Goal: Transaction & Acquisition: Purchase product/service

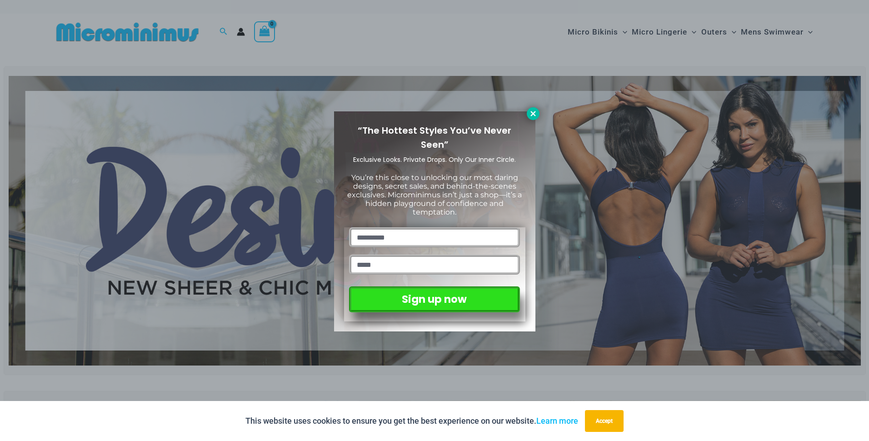
click at [533, 117] on icon at bounding box center [533, 113] width 8 height 8
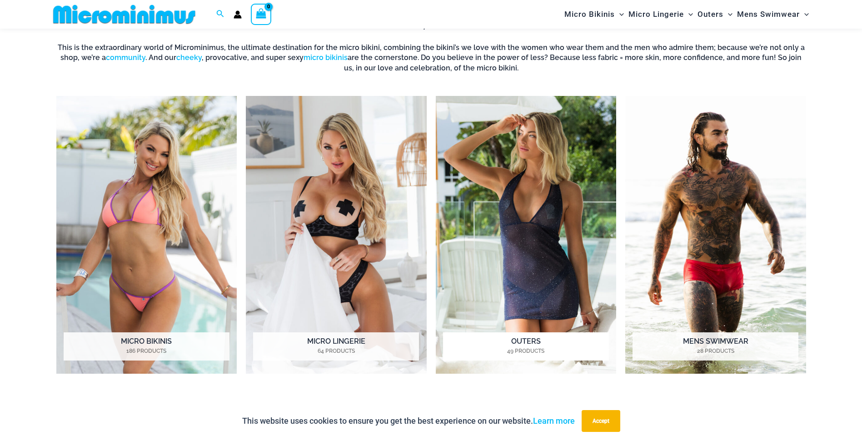
scroll to position [765, 0]
click at [500, 165] on img "Visit product category Outers" at bounding box center [526, 235] width 181 height 278
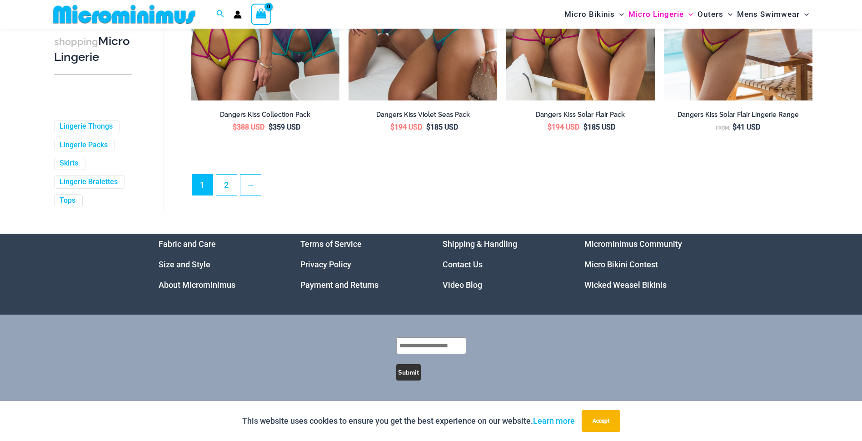
scroll to position [2455, 0]
click at [225, 184] on link "2" at bounding box center [226, 184] width 20 height 21
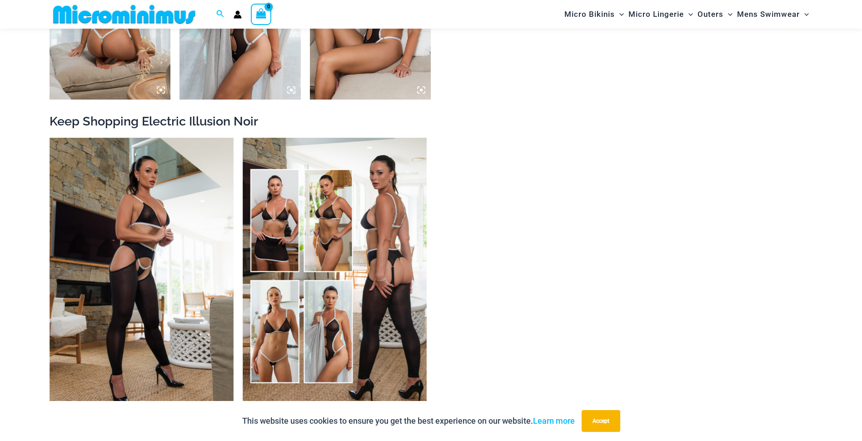
scroll to position [991, 0]
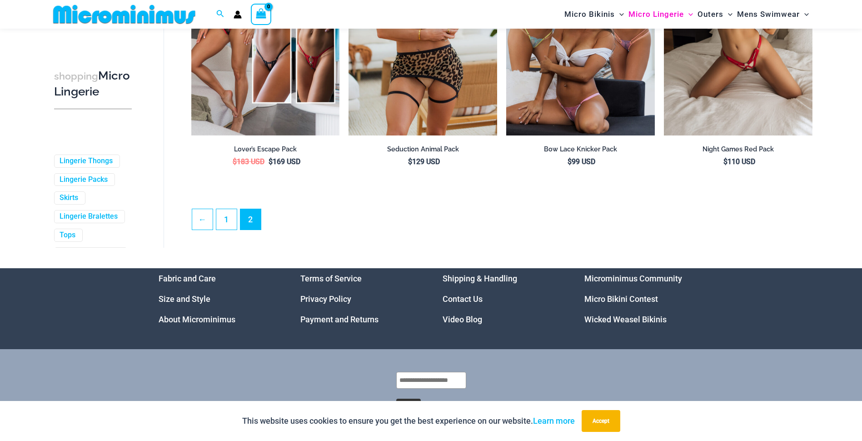
scroll to position [2406, 0]
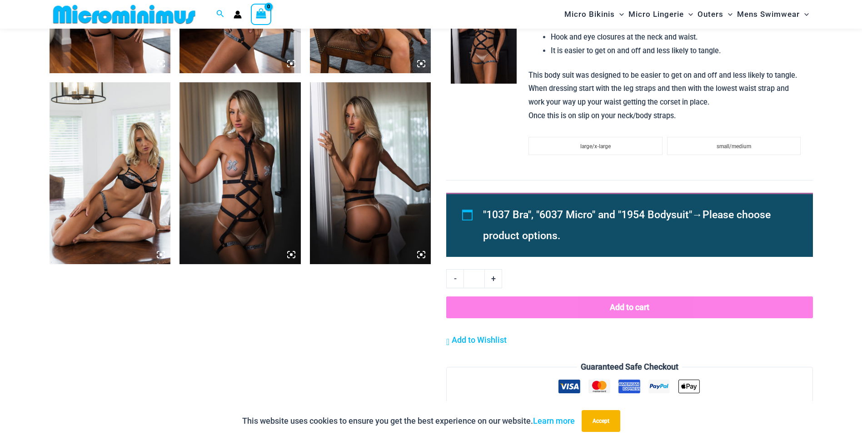
scroll to position [765, 0]
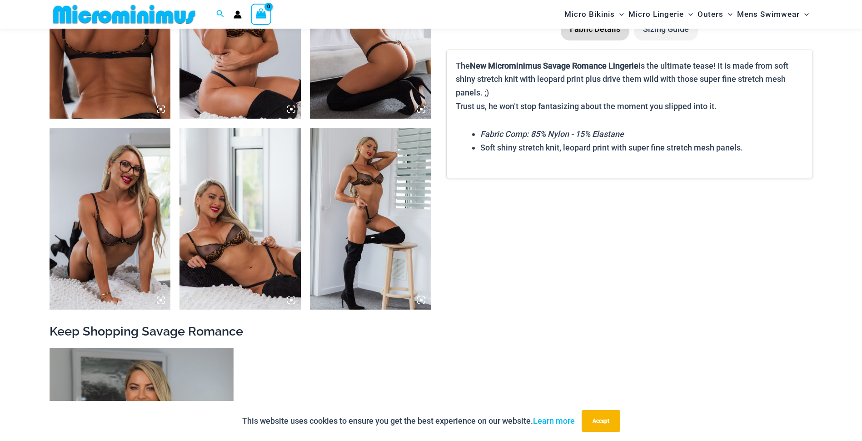
scroll to position [720, 0]
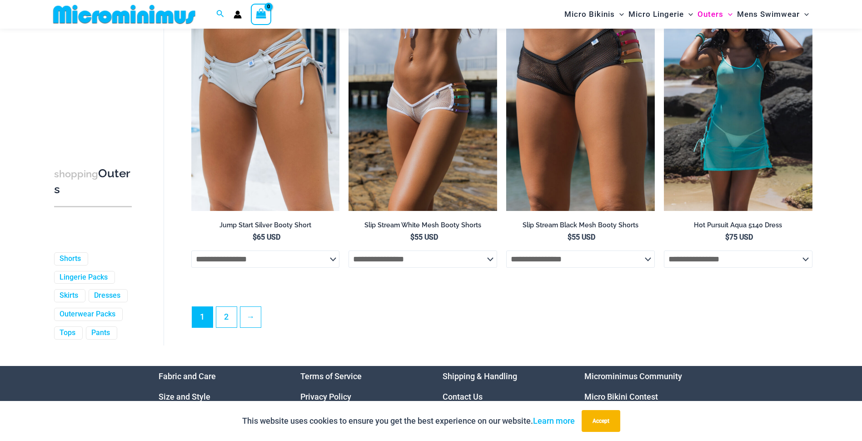
scroll to position [2355, 0]
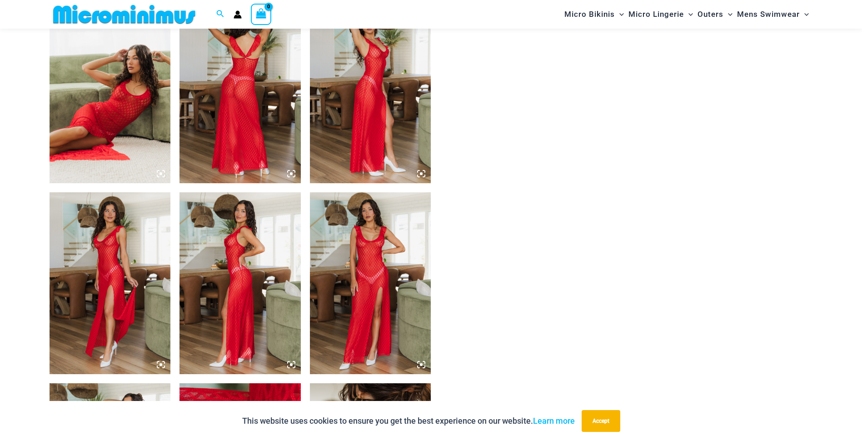
scroll to position [675, 0]
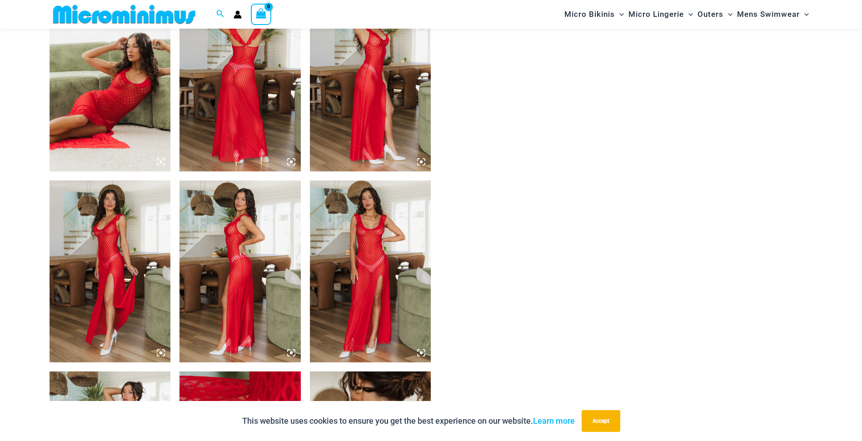
click at [373, 83] on img at bounding box center [370, 81] width 121 height 182
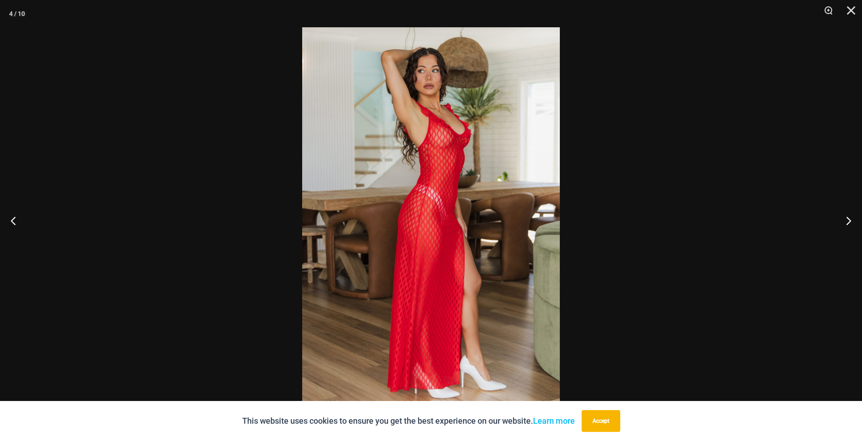
click at [447, 137] on img at bounding box center [431, 220] width 258 height 386
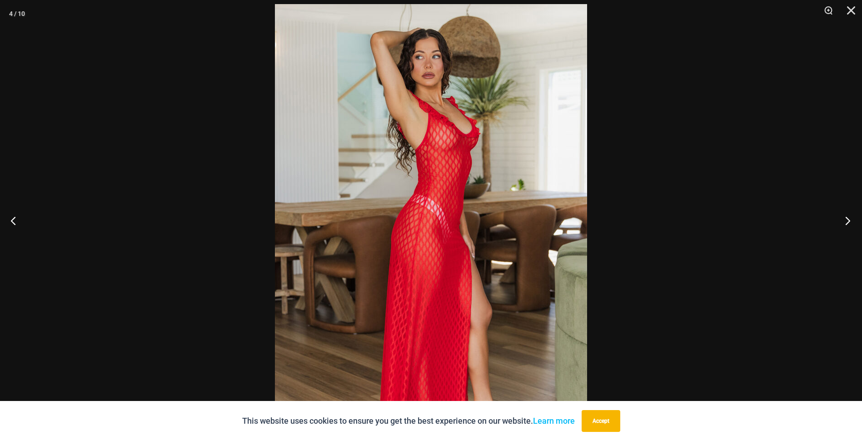
click at [849, 219] on button "Next" at bounding box center [845, 220] width 34 height 45
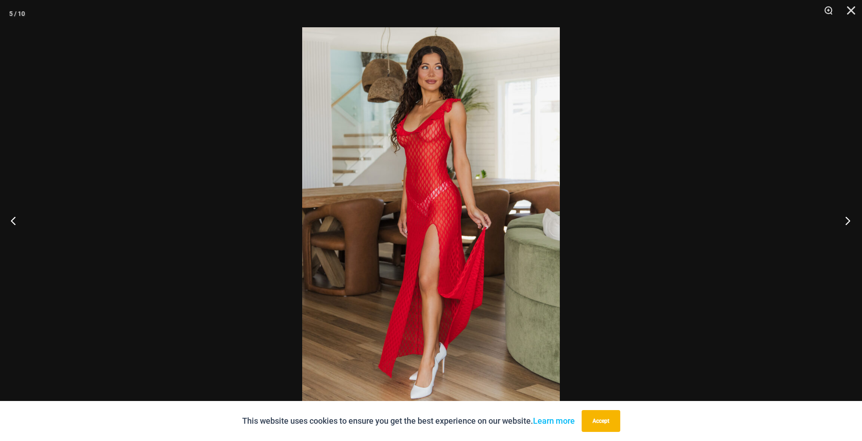
click at [849, 219] on button "Next" at bounding box center [845, 220] width 34 height 45
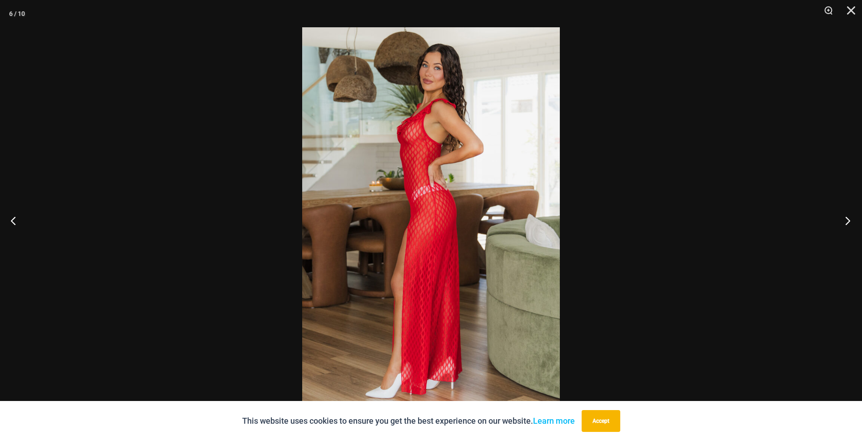
click at [849, 219] on button "Next" at bounding box center [845, 220] width 34 height 45
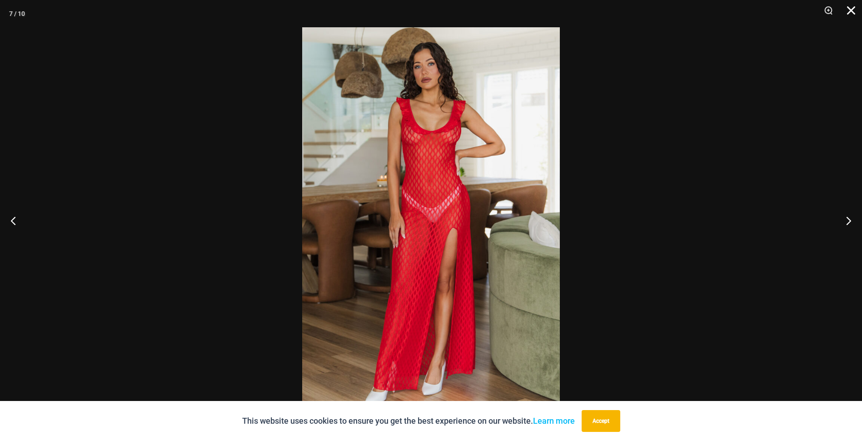
click at [848, 11] on button "Close" at bounding box center [847, 13] width 23 height 27
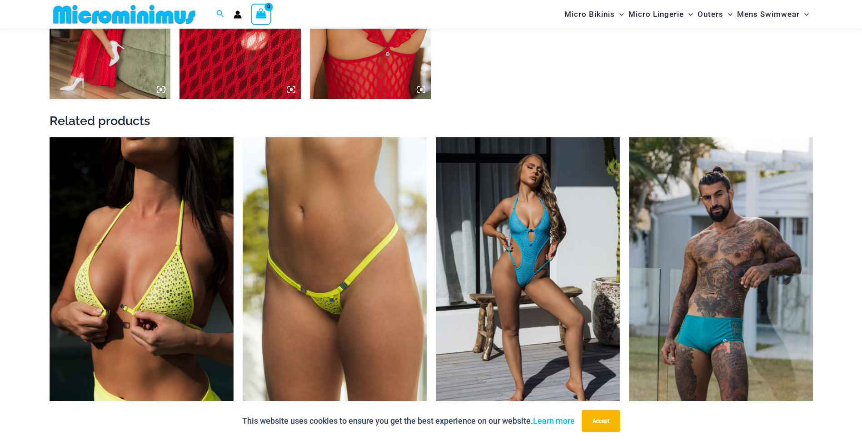
scroll to position [1129, 0]
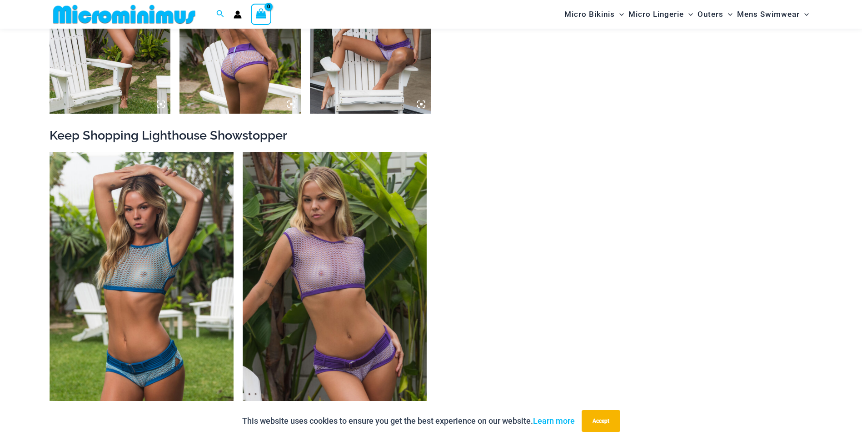
scroll to position [992, 0]
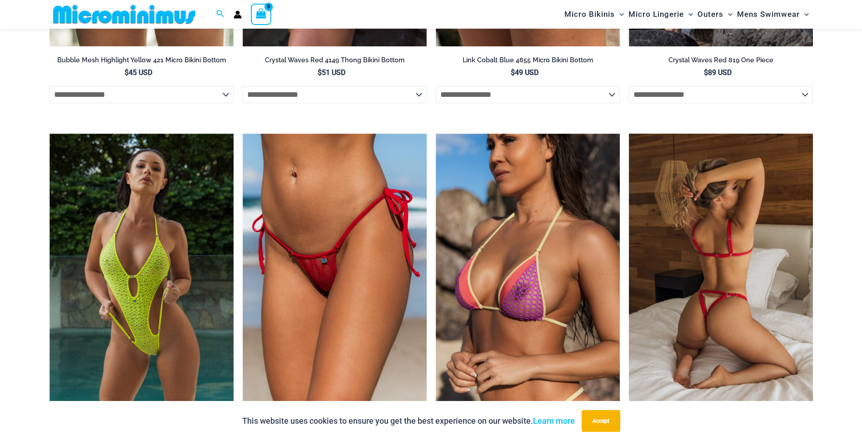
scroll to position [1264, 0]
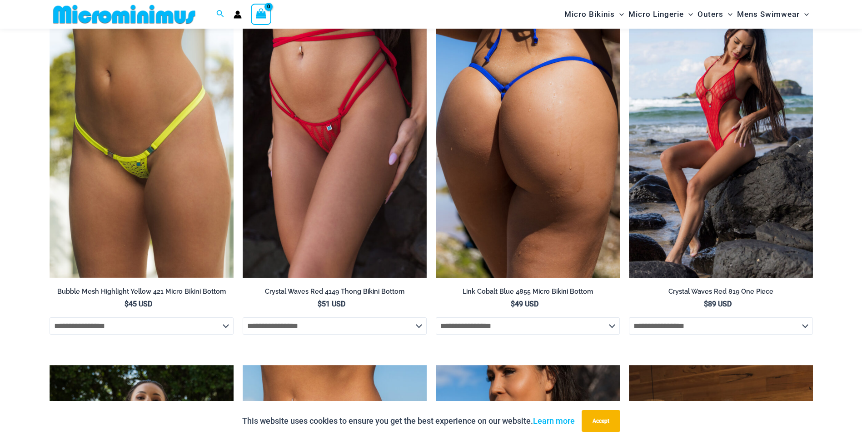
click at [556, 164] on img at bounding box center [528, 139] width 184 height 276
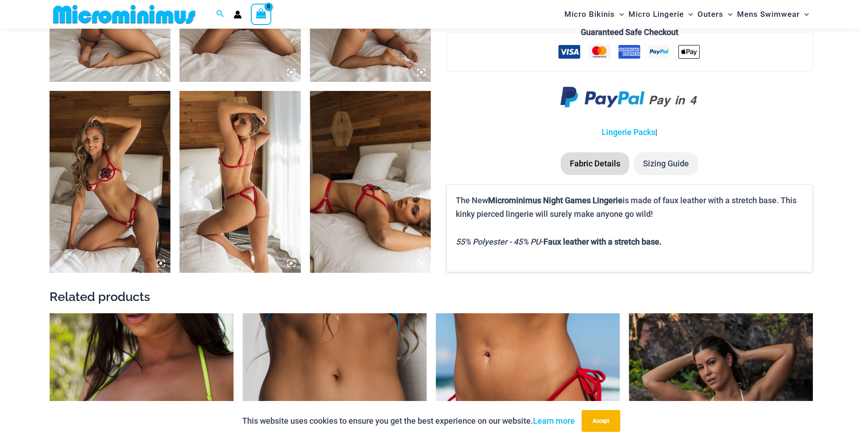
scroll to position [765, 0]
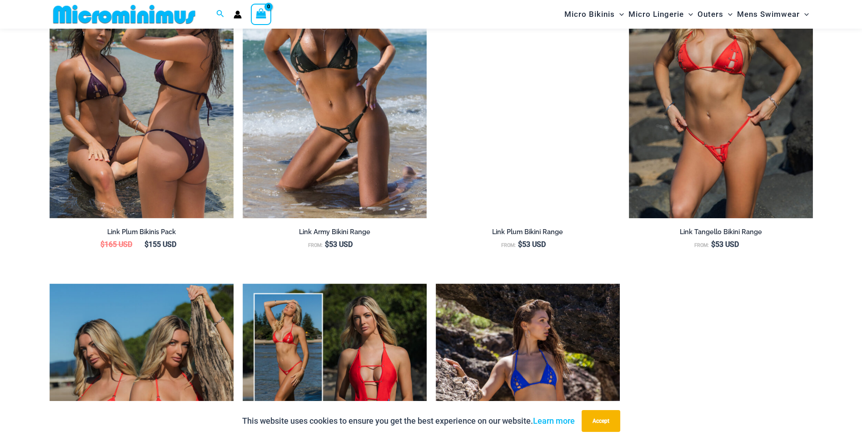
scroll to position [1128, 0]
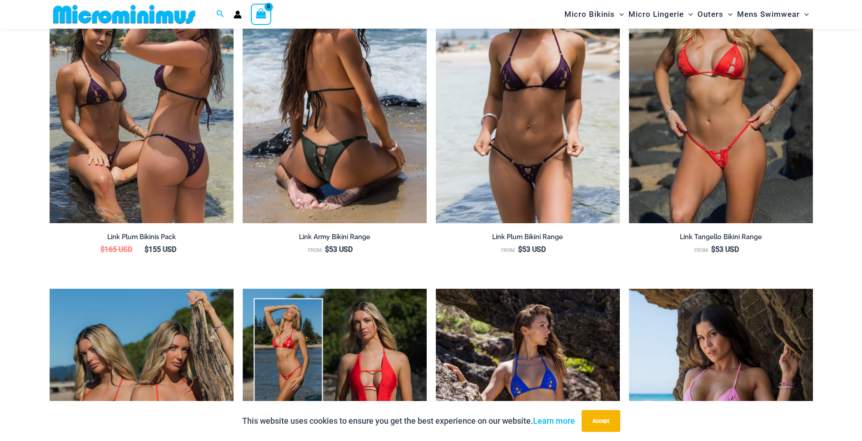
click at [358, 168] on img at bounding box center [335, 85] width 184 height 276
